Goal: Find specific page/section: Find specific page/section

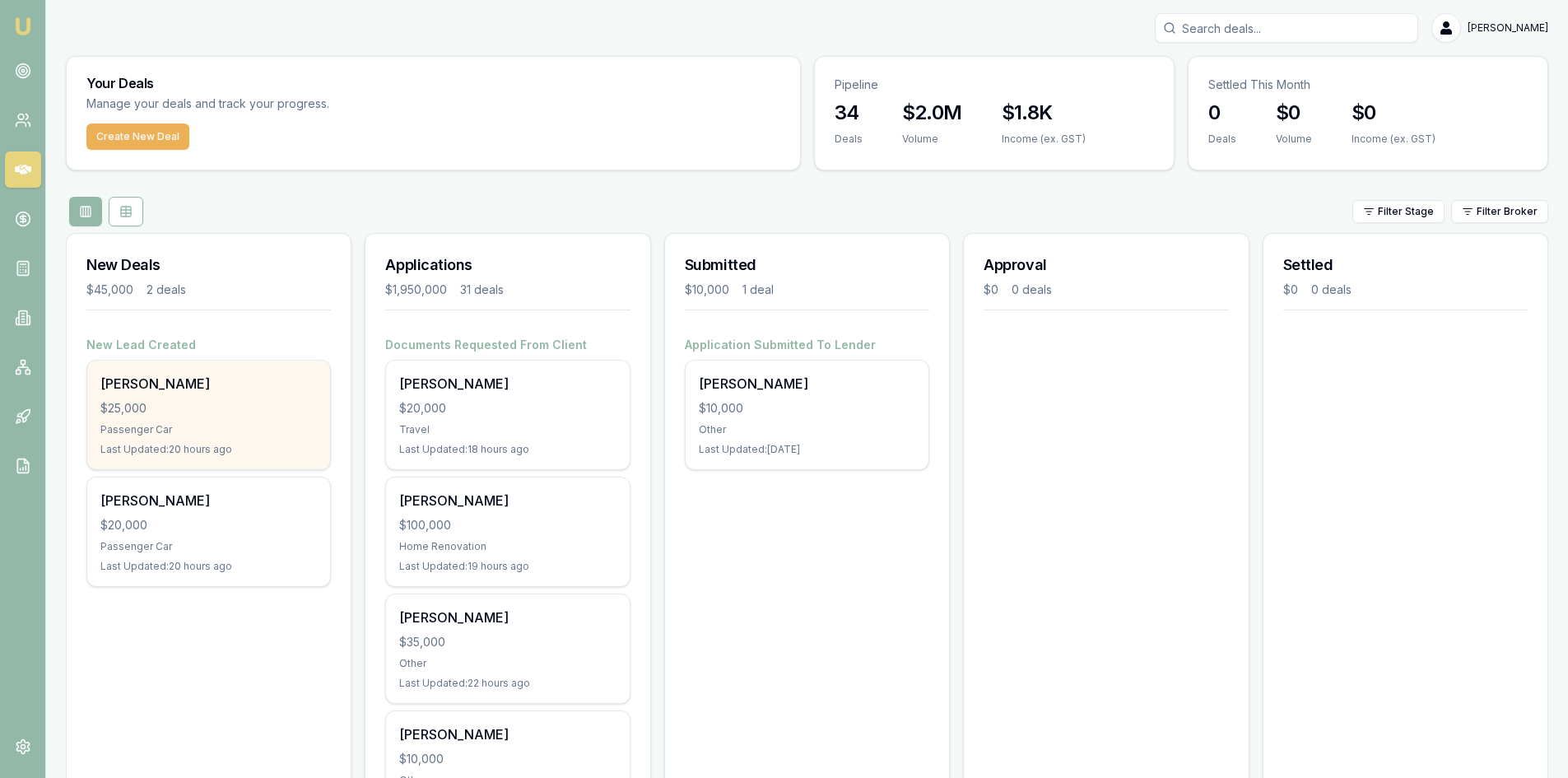
click at [212, 432] on div "Passenger Car" at bounding box center [208, 430] width 216 height 14
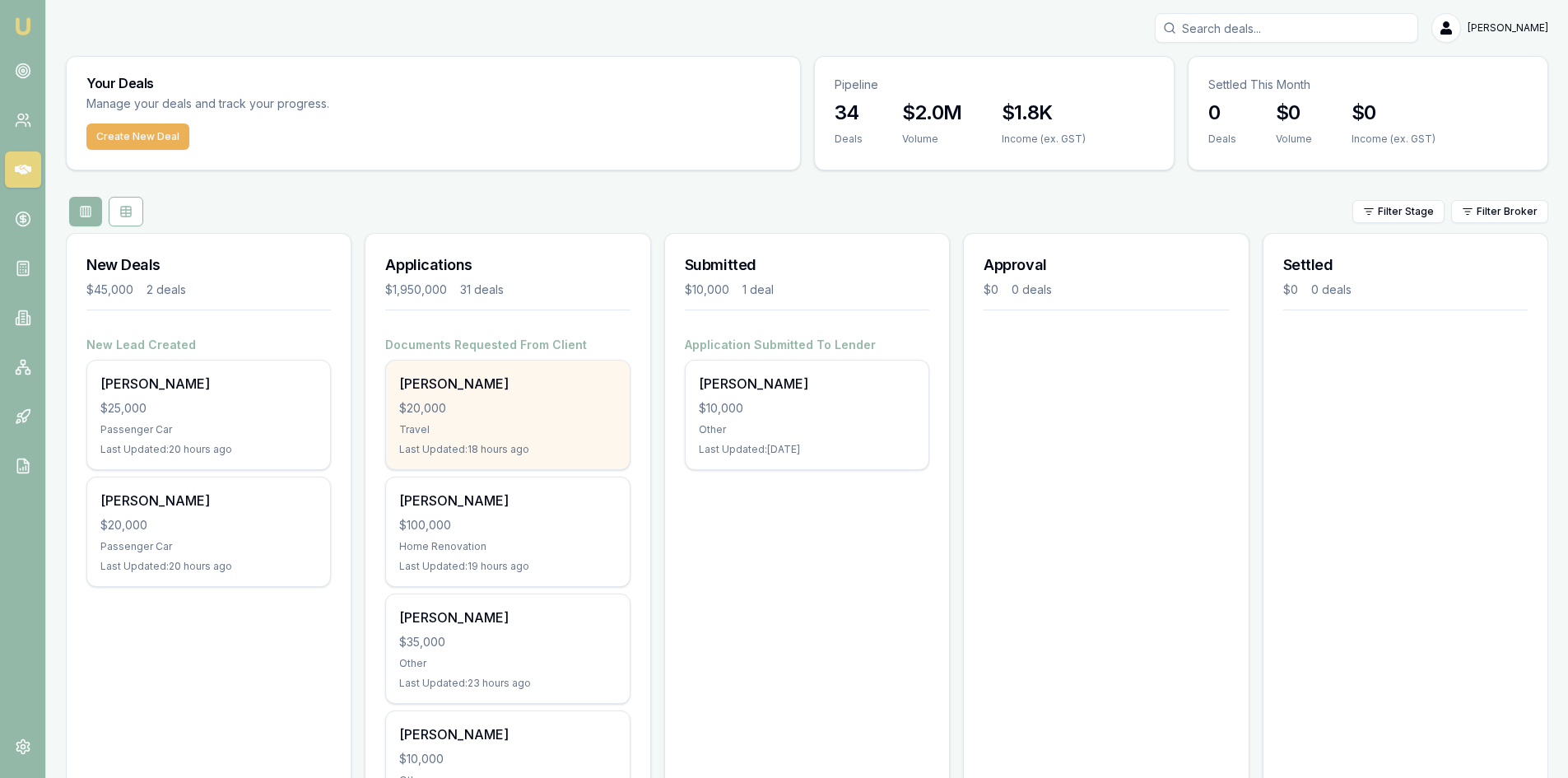
click at [521, 425] on div "Travel" at bounding box center [507, 430] width 216 height 14
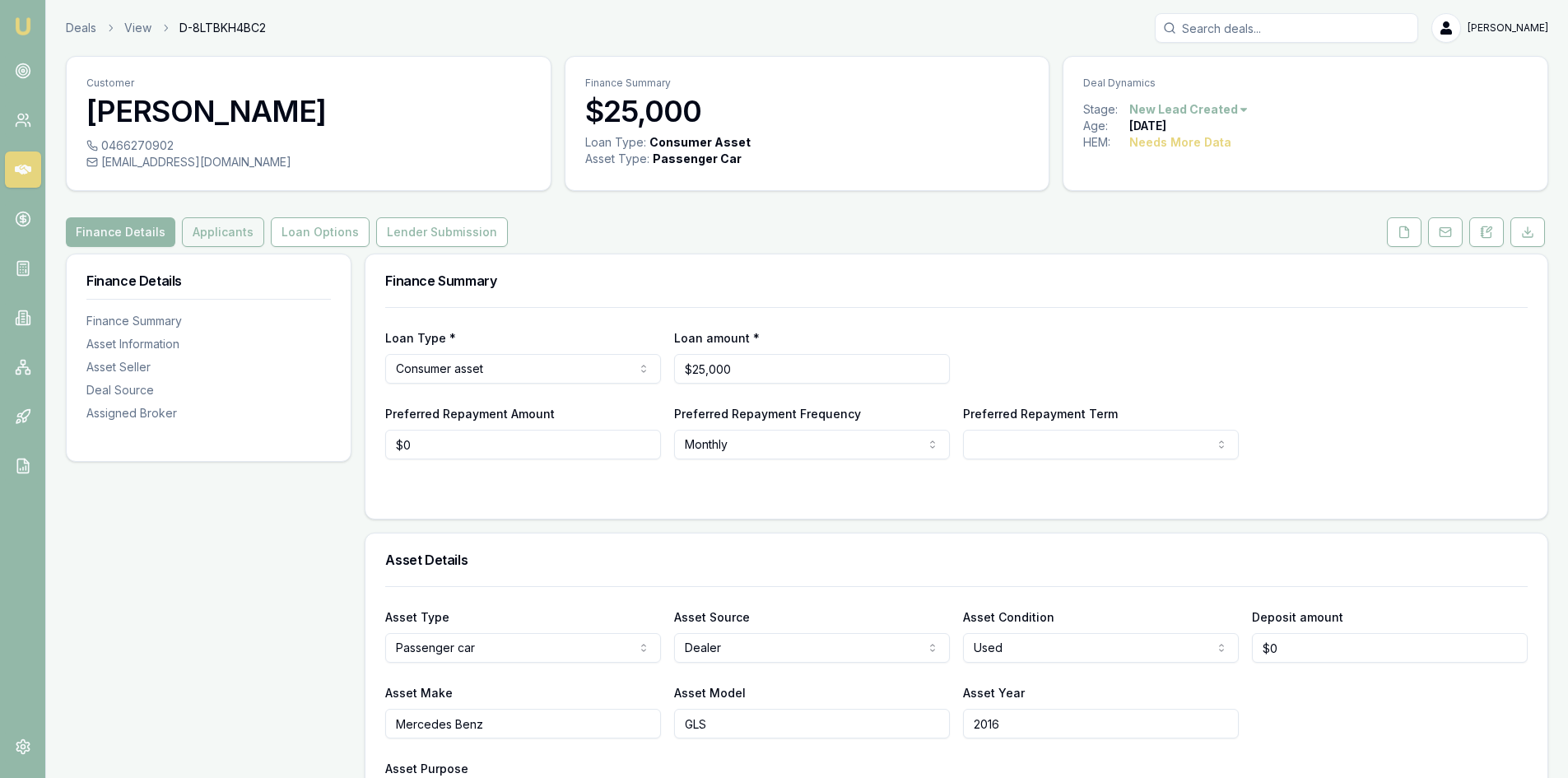
click at [199, 235] on button "Applicants" at bounding box center [222, 232] width 82 height 30
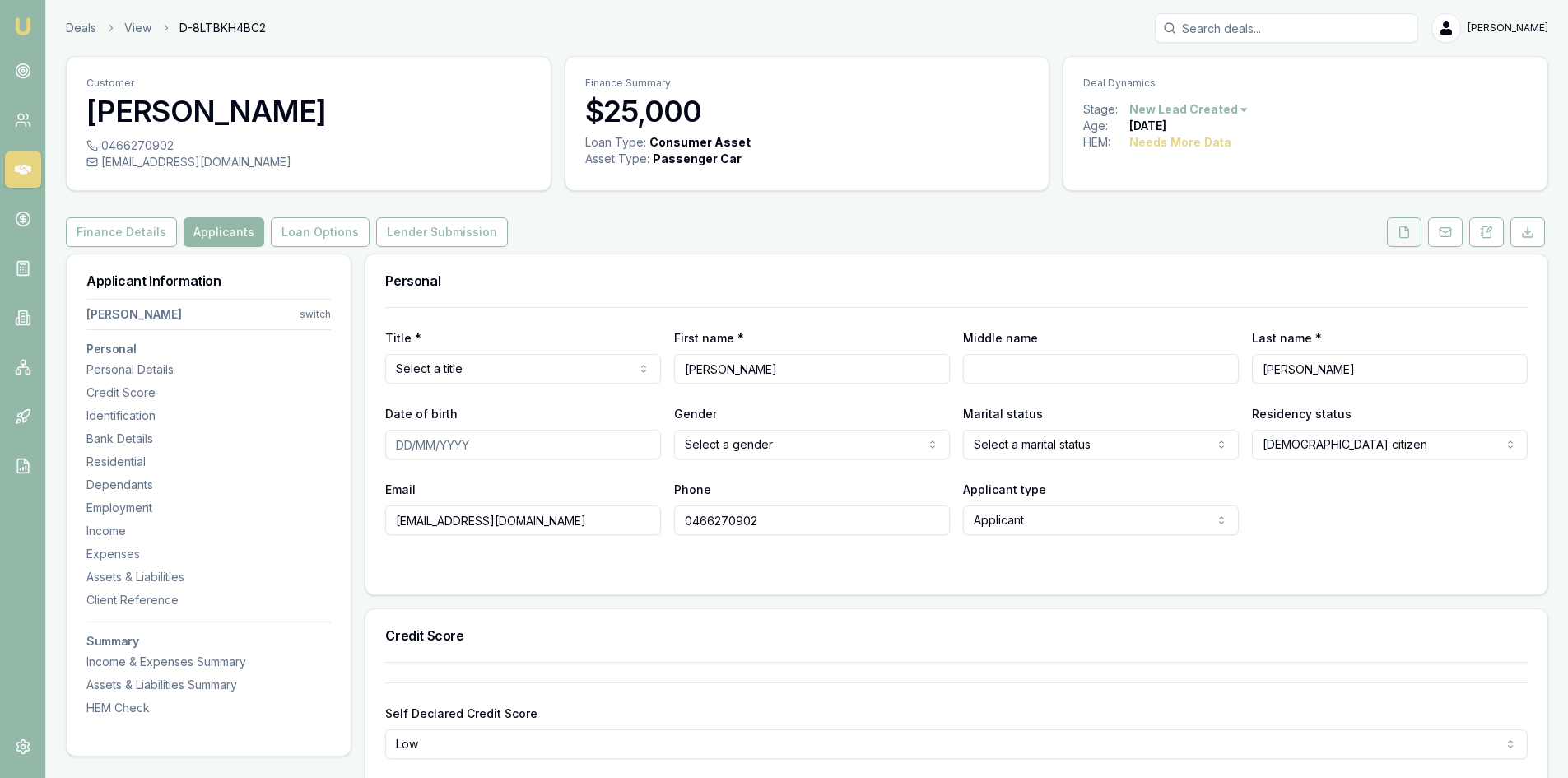
click at [1408, 232] on icon at bounding box center [1404, 232] width 14 height 14
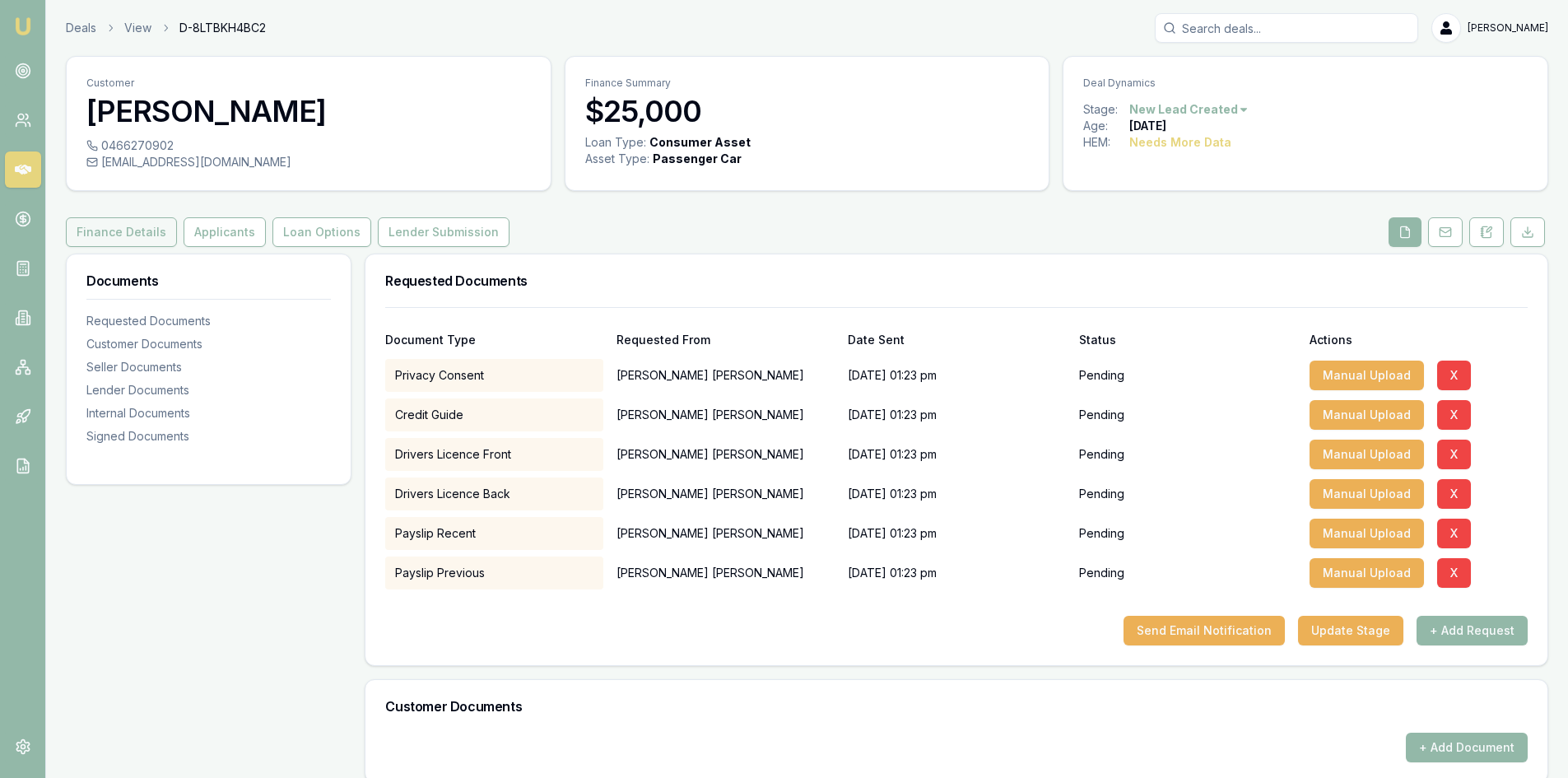
click at [96, 233] on button "Finance Details" at bounding box center [121, 232] width 111 height 30
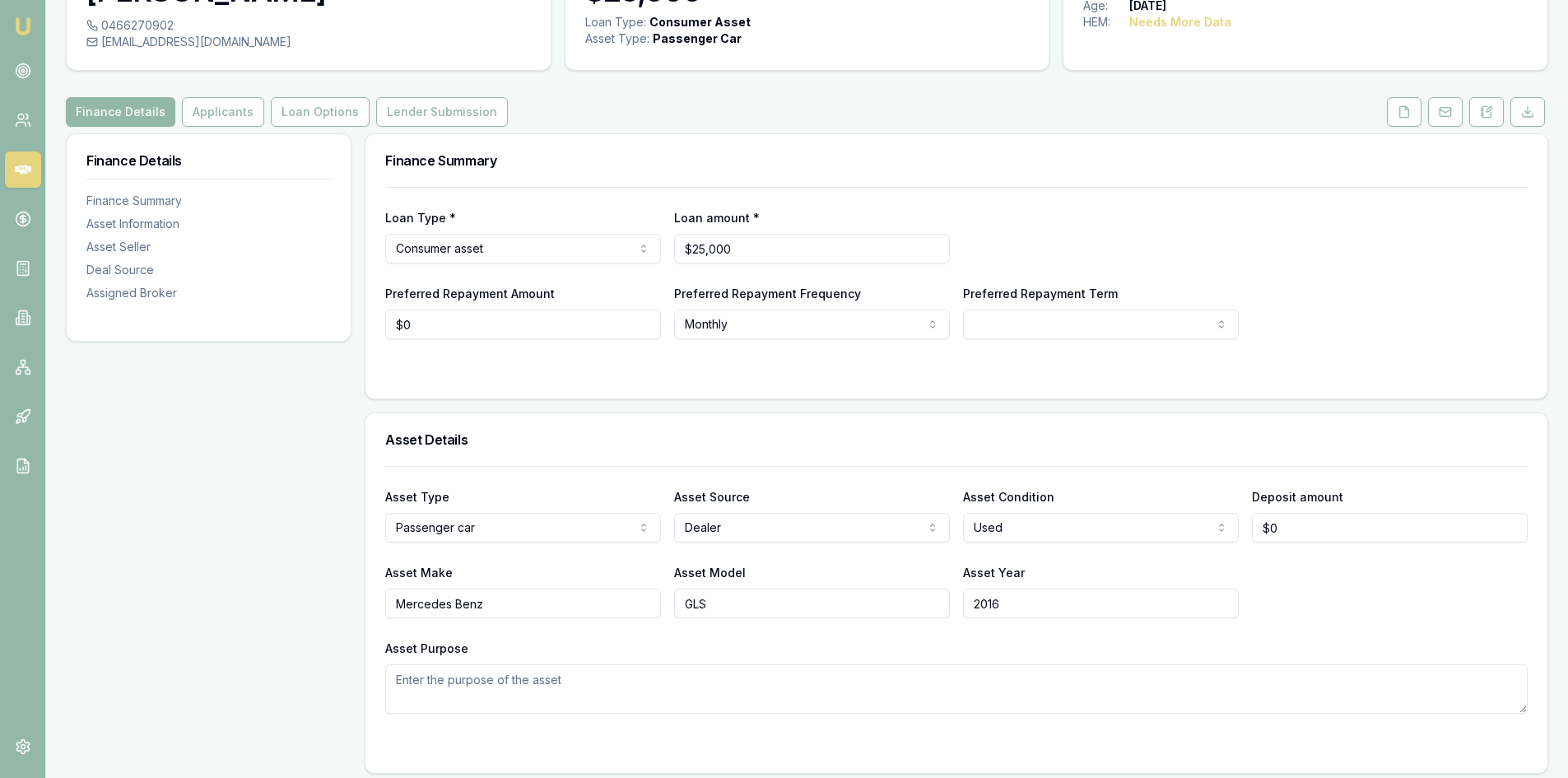
scroll to position [38, 0]
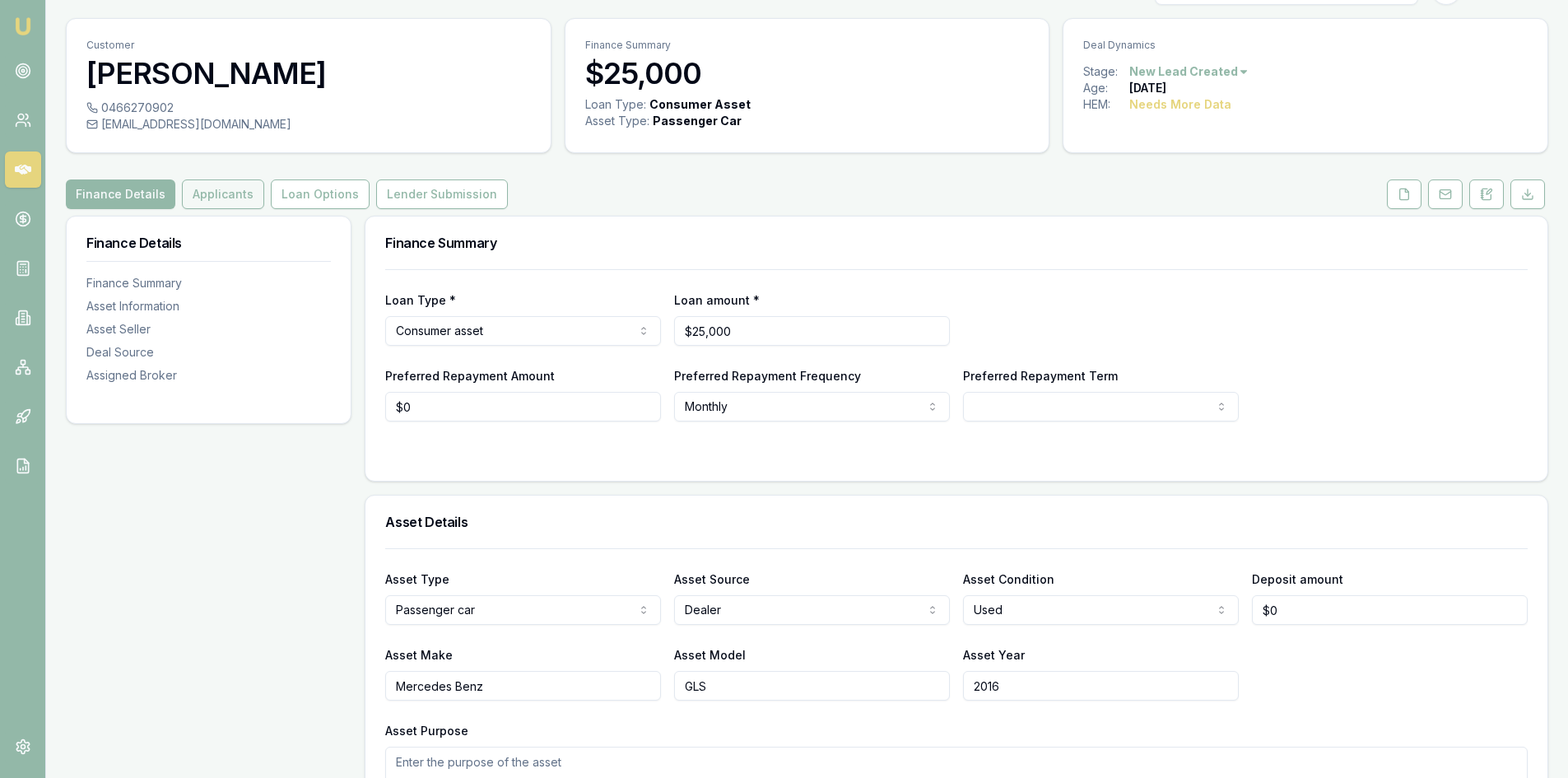
click at [215, 189] on button "Applicants" at bounding box center [222, 194] width 82 height 30
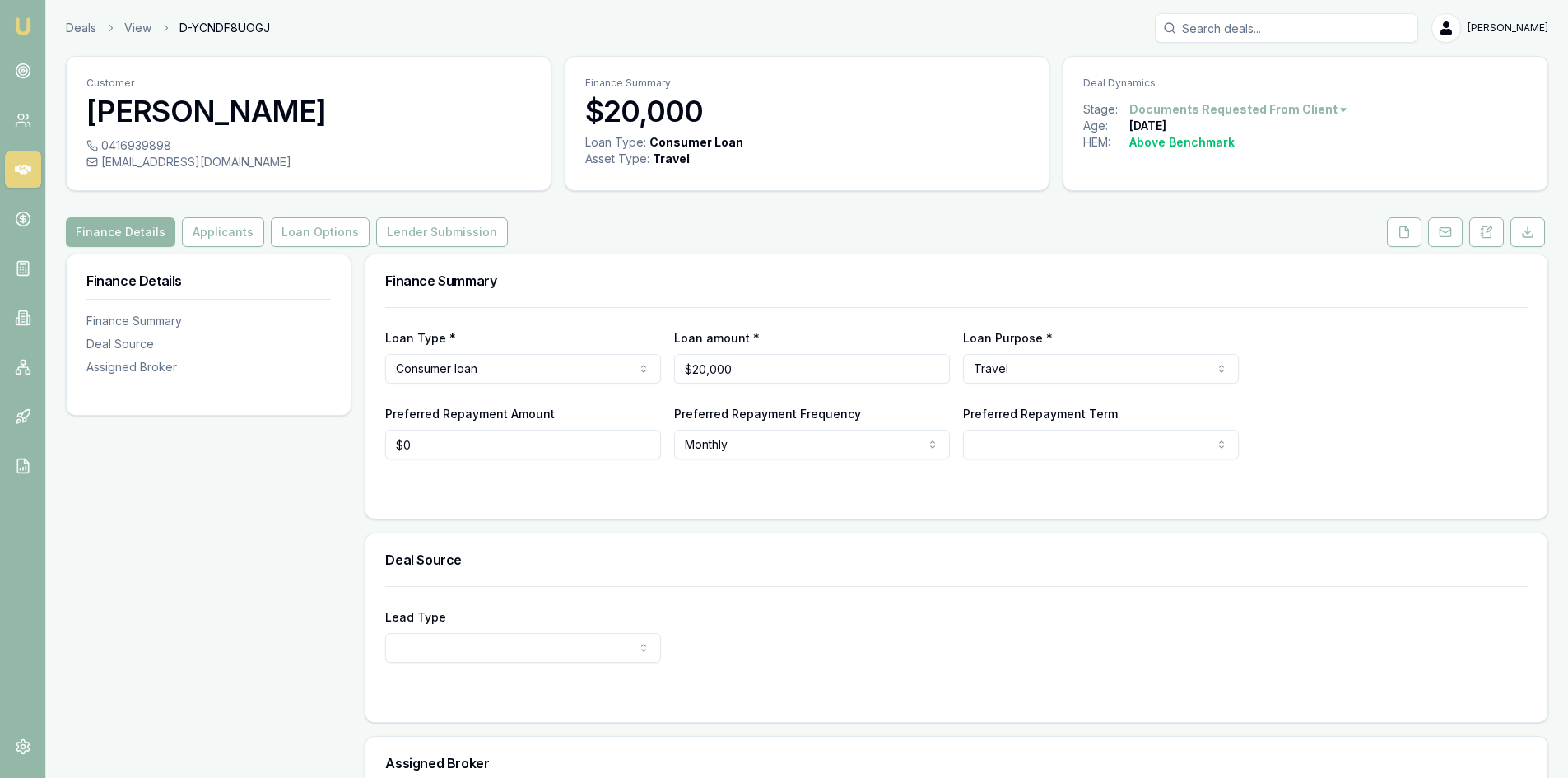
drag, startPoint x: 1402, startPoint y: 243, endPoint x: 1379, endPoint y: 252, distance: 24.7
click at [1402, 243] on button at bounding box center [1404, 232] width 34 height 30
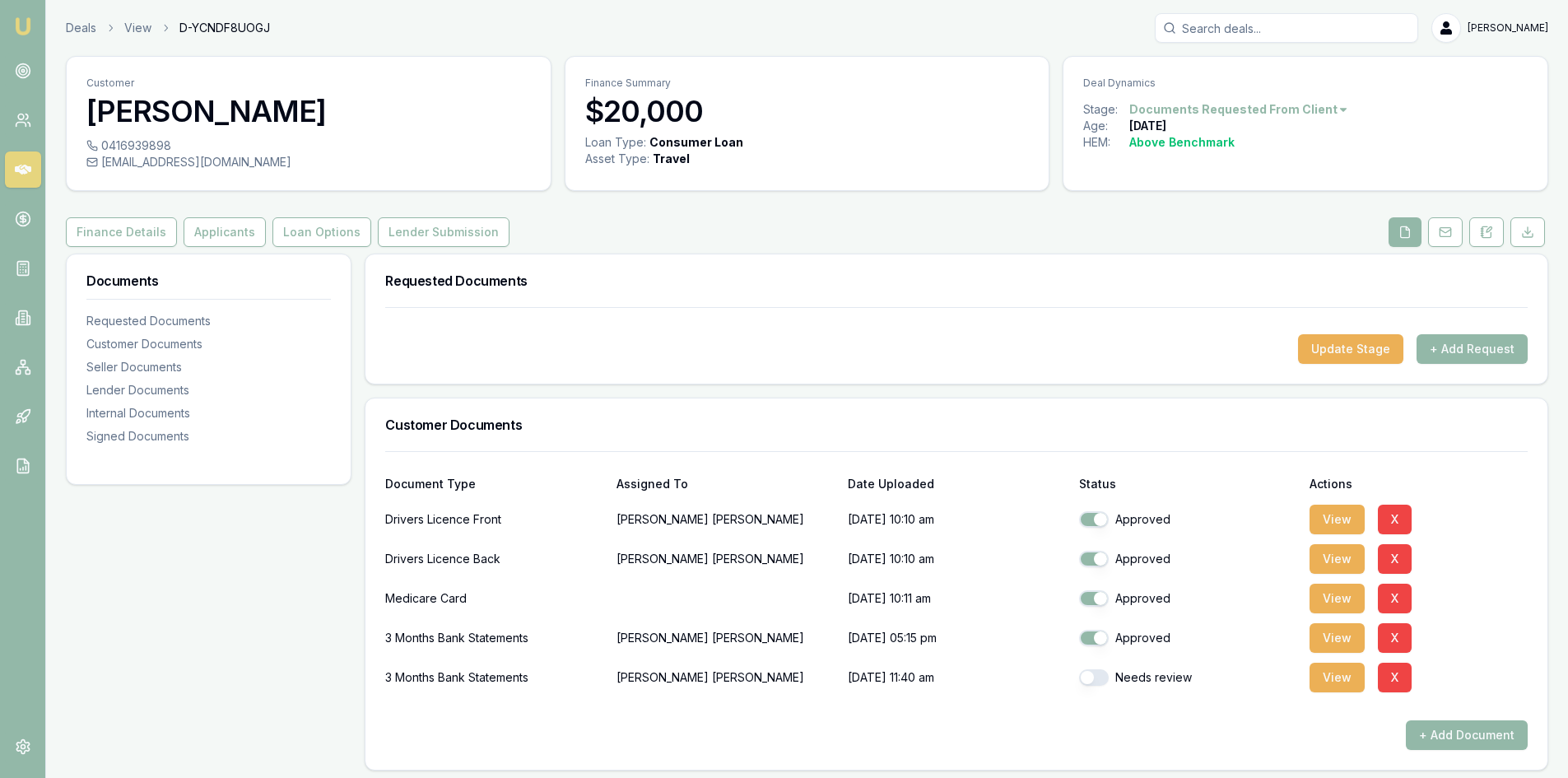
scroll to position [82, 0]
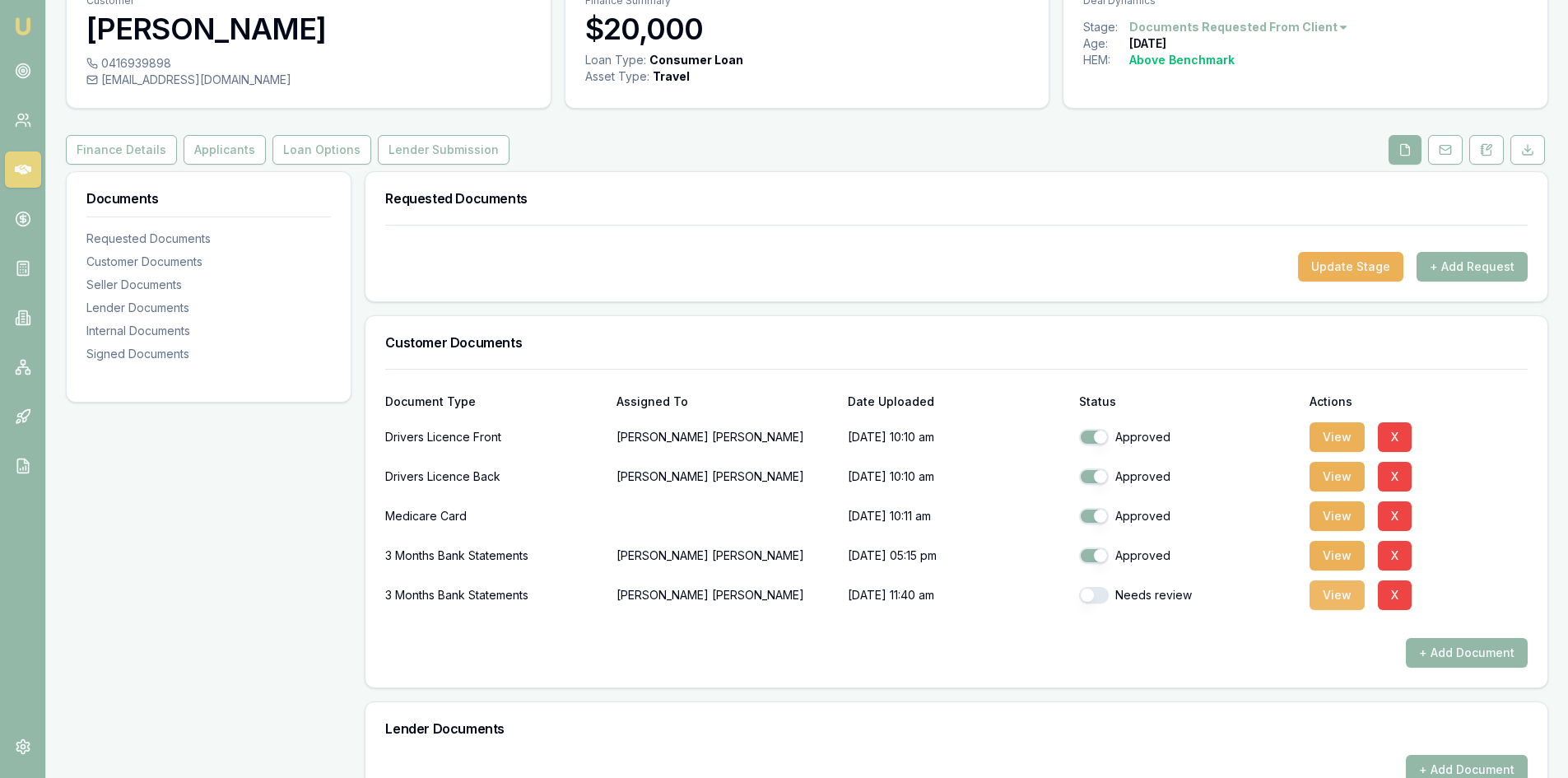
click at [1343, 596] on button "View" at bounding box center [1337, 595] width 55 height 30
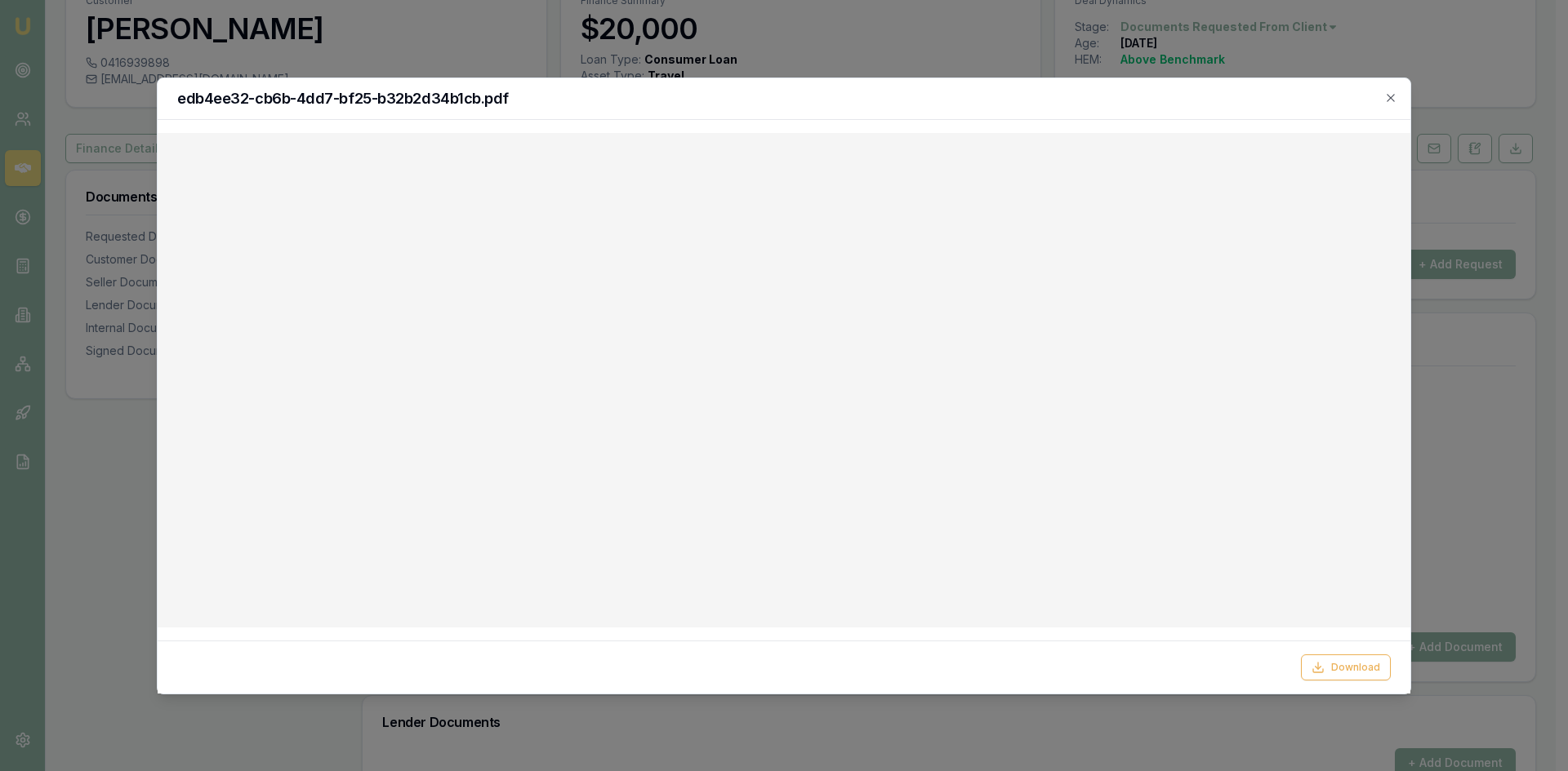
click at [1464, 420] on div at bounding box center [784, 386] width 1568 height 771
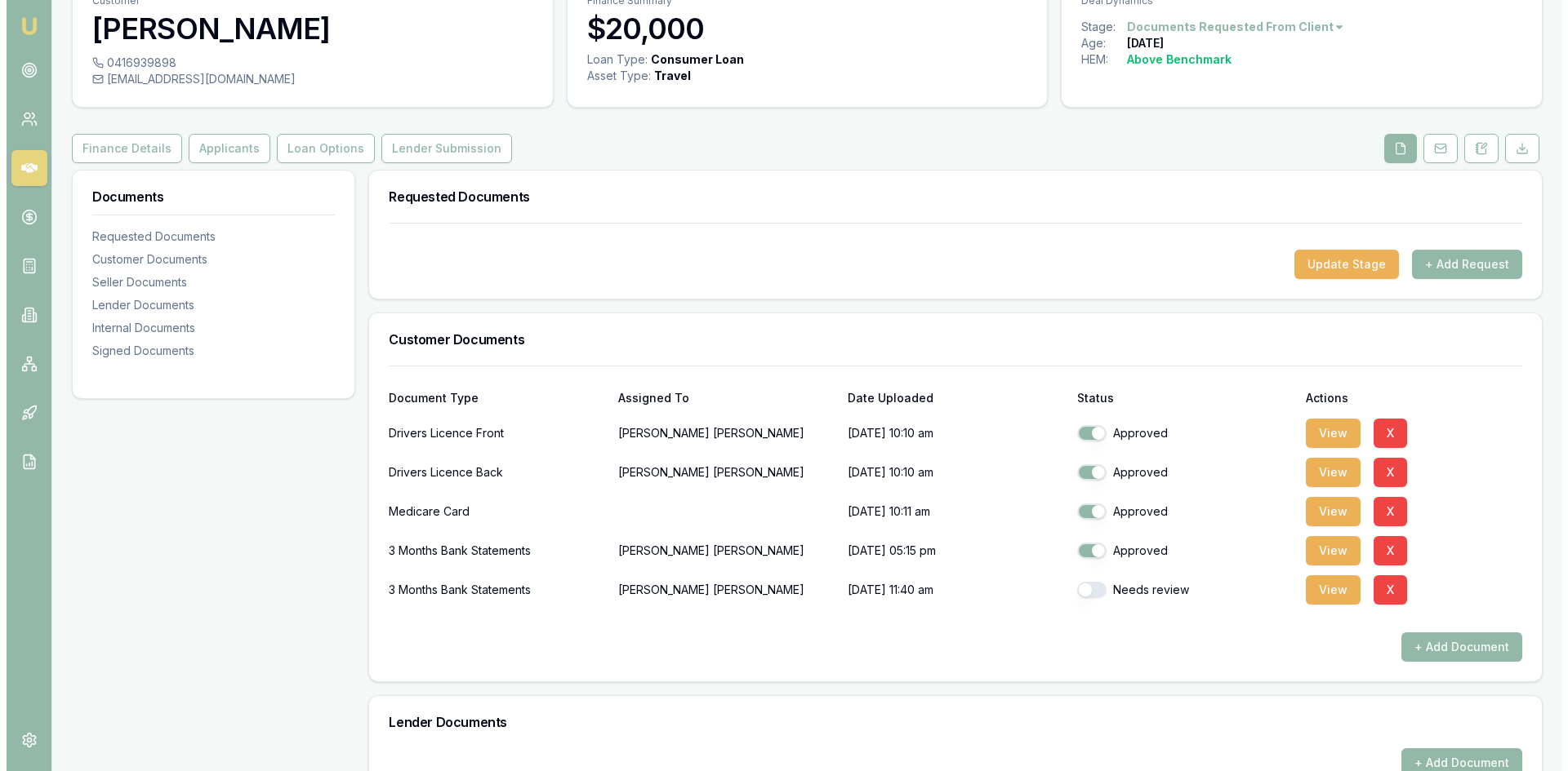
scroll to position [0, 0]
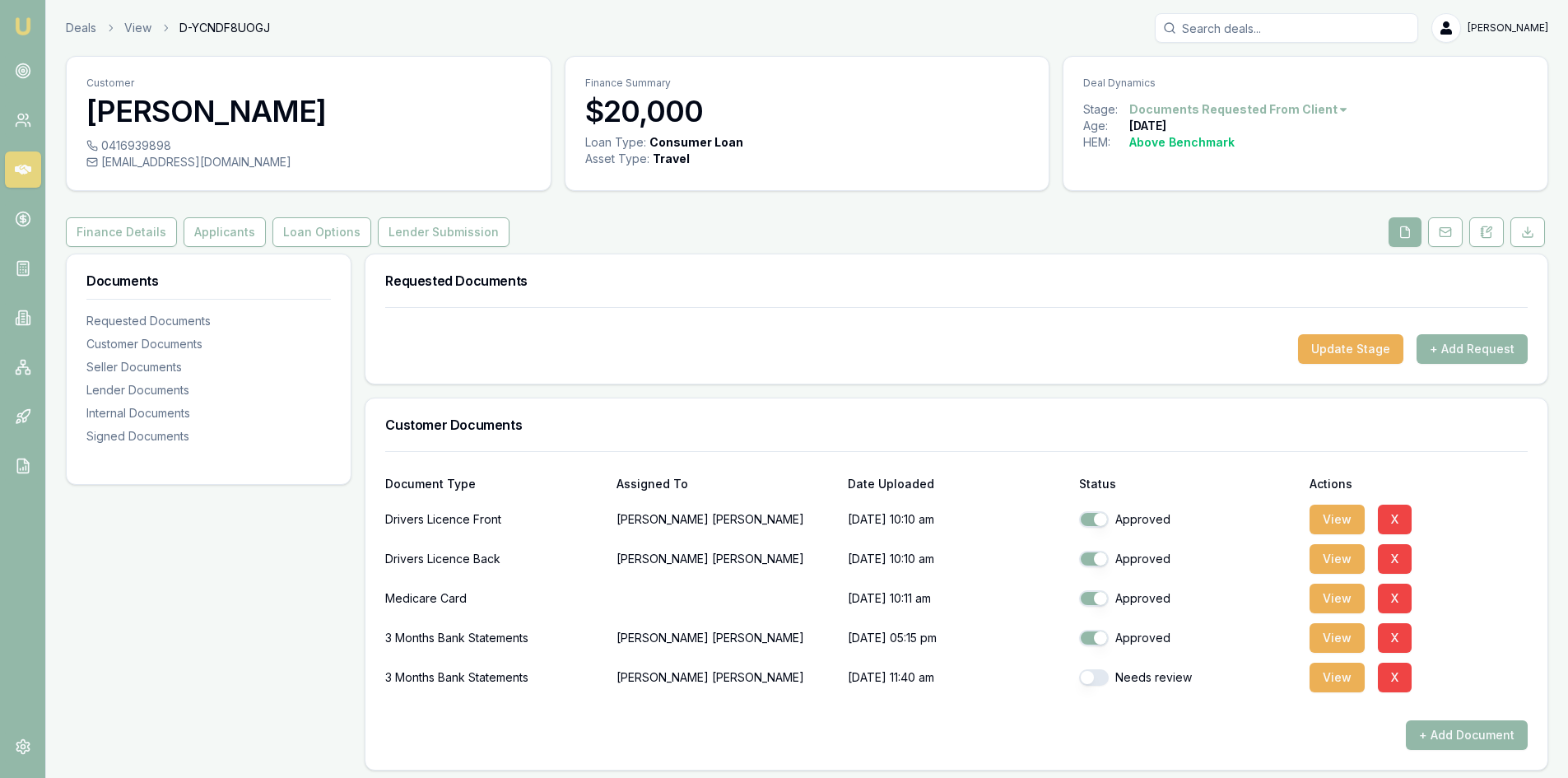
click at [932, 314] on div at bounding box center [957, 320] width 1143 height 26
click at [1337, 678] on button "View" at bounding box center [1337, 678] width 55 height 30
